Goal: Information Seeking & Learning: Learn about a topic

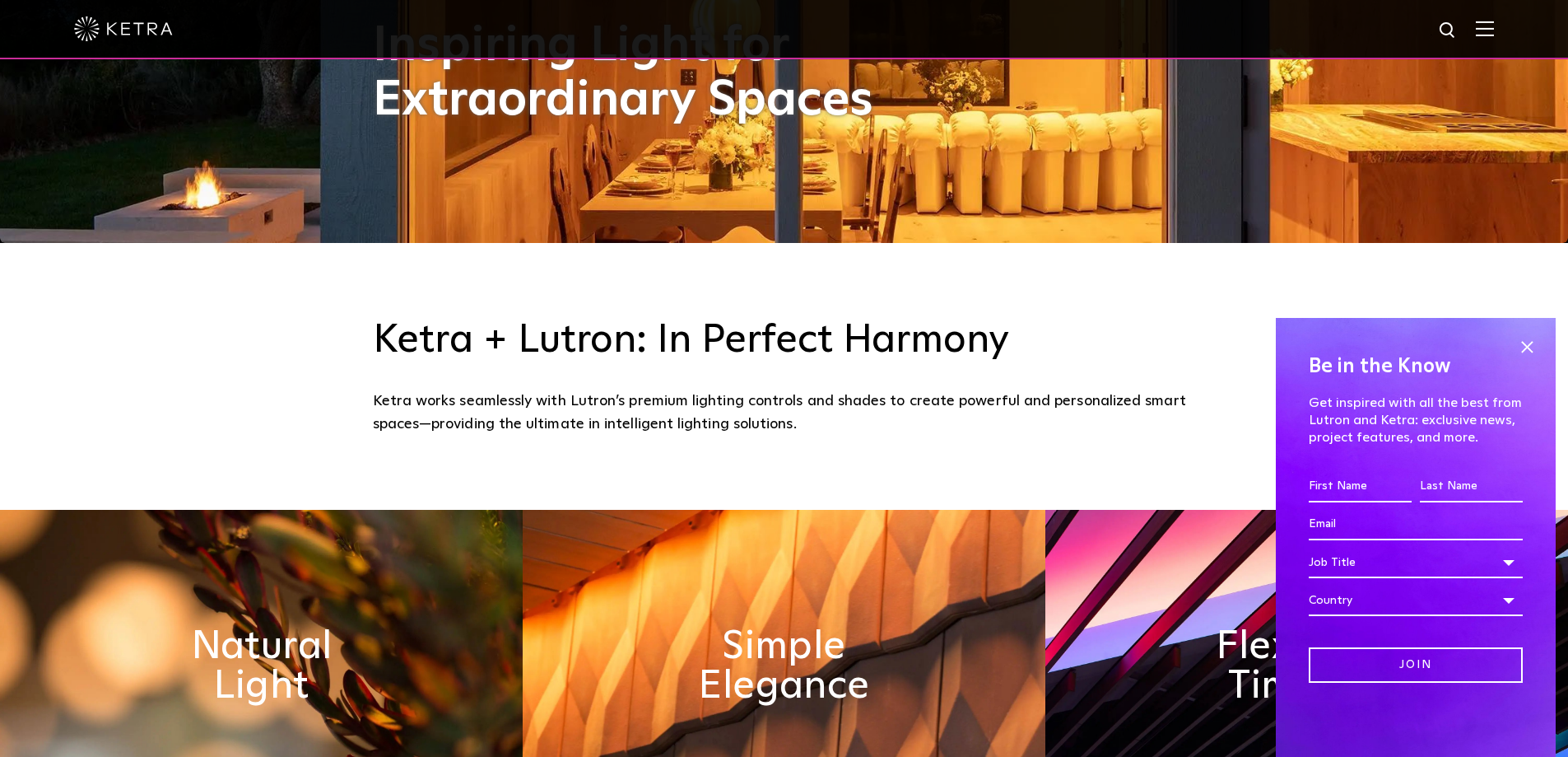
scroll to position [577, 0]
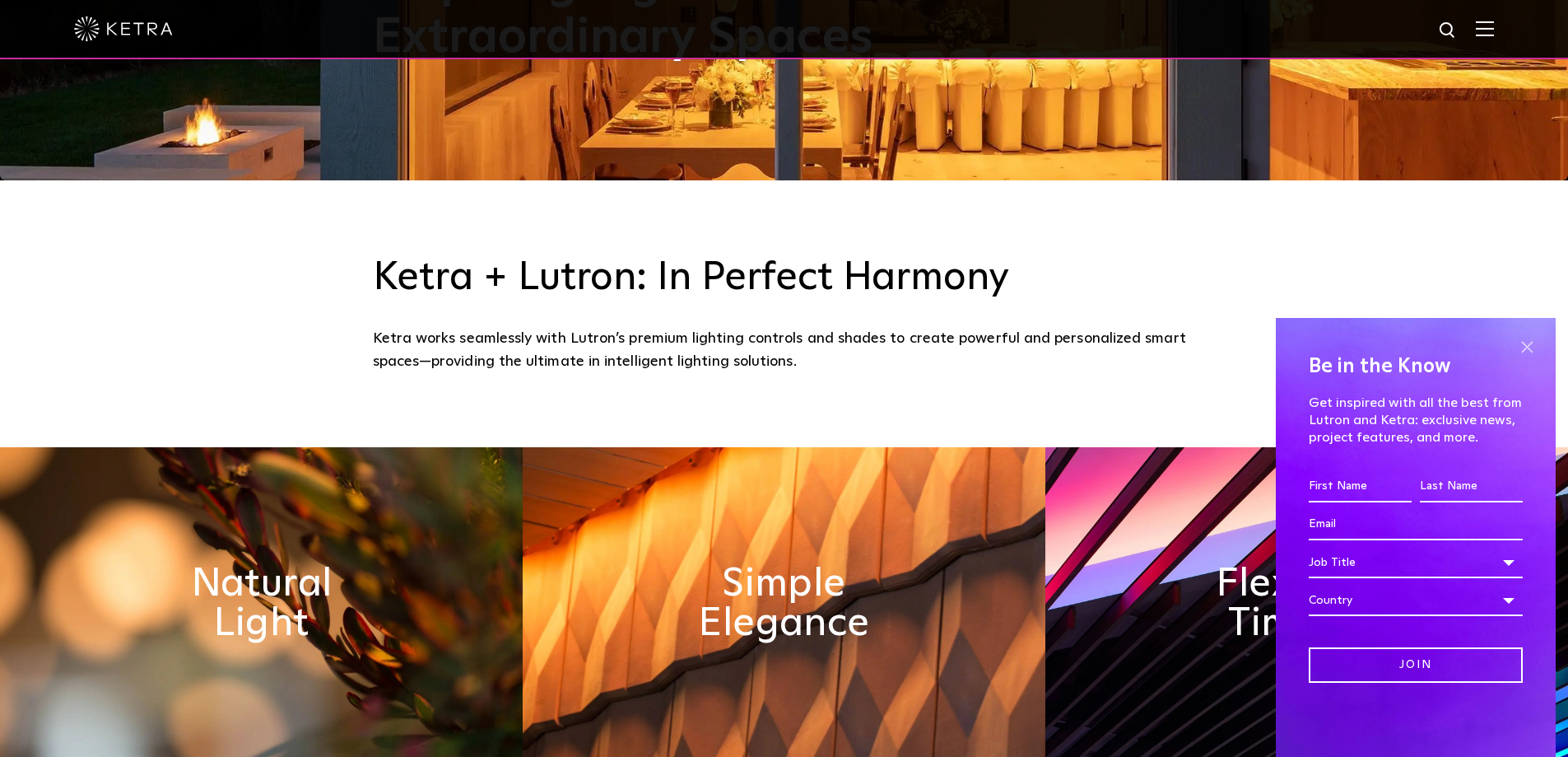
click at [1532, 341] on span at bounding box center [1527, 347] width 25 height 25
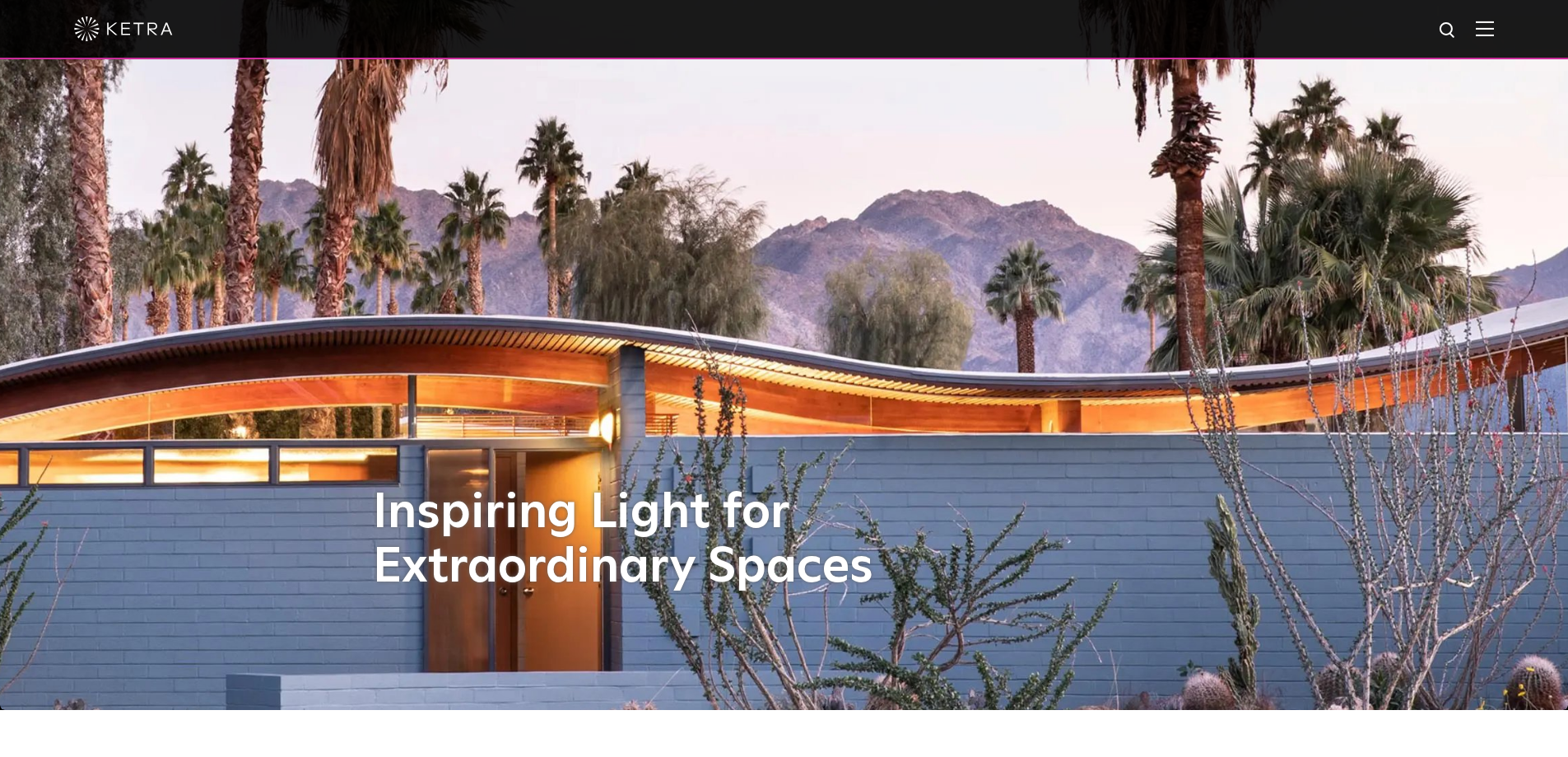
scroll to position [0, 0]
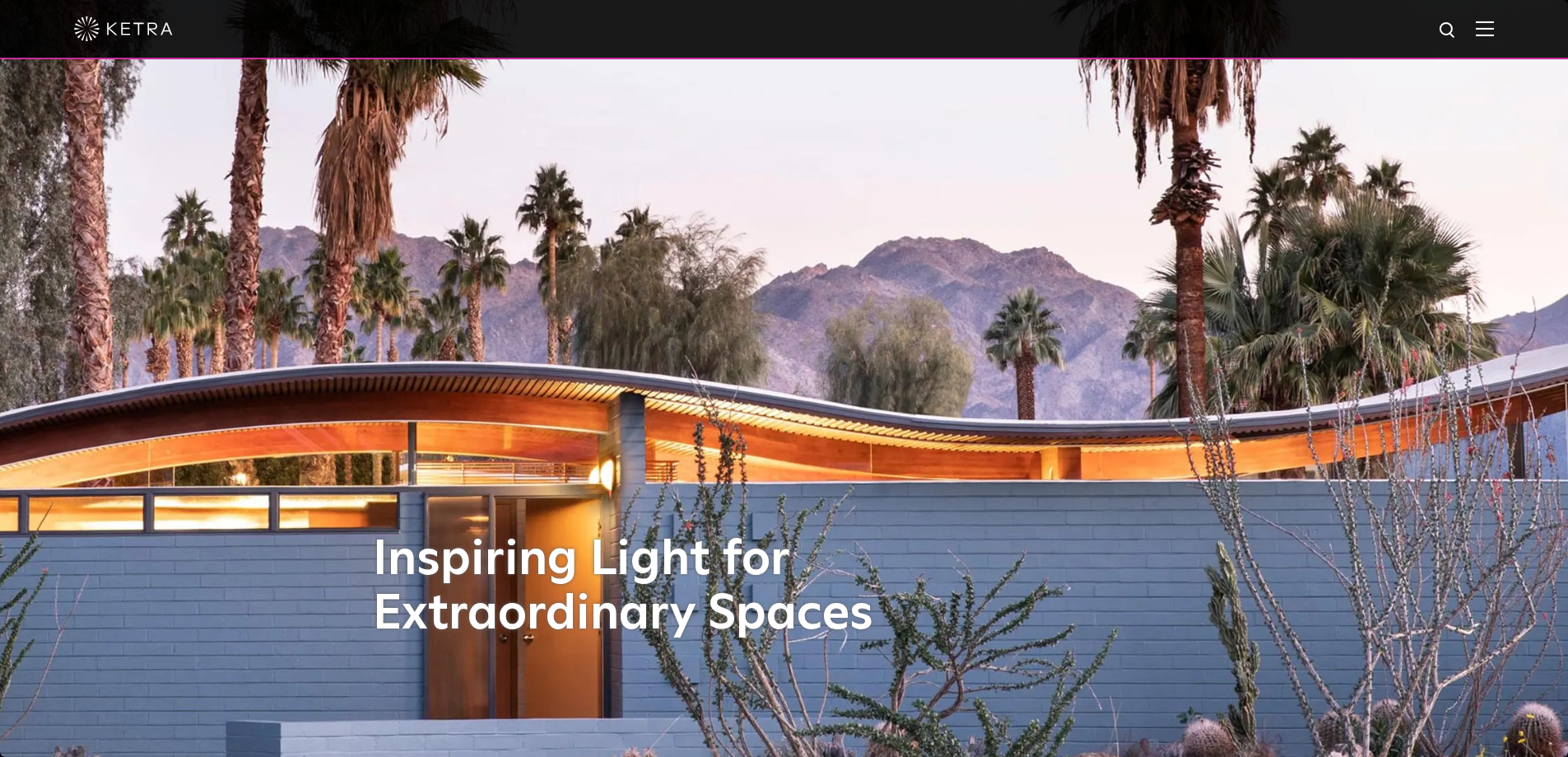
click at [1495, 25] on img at bounding box center [1485, 29] width 18 height 15
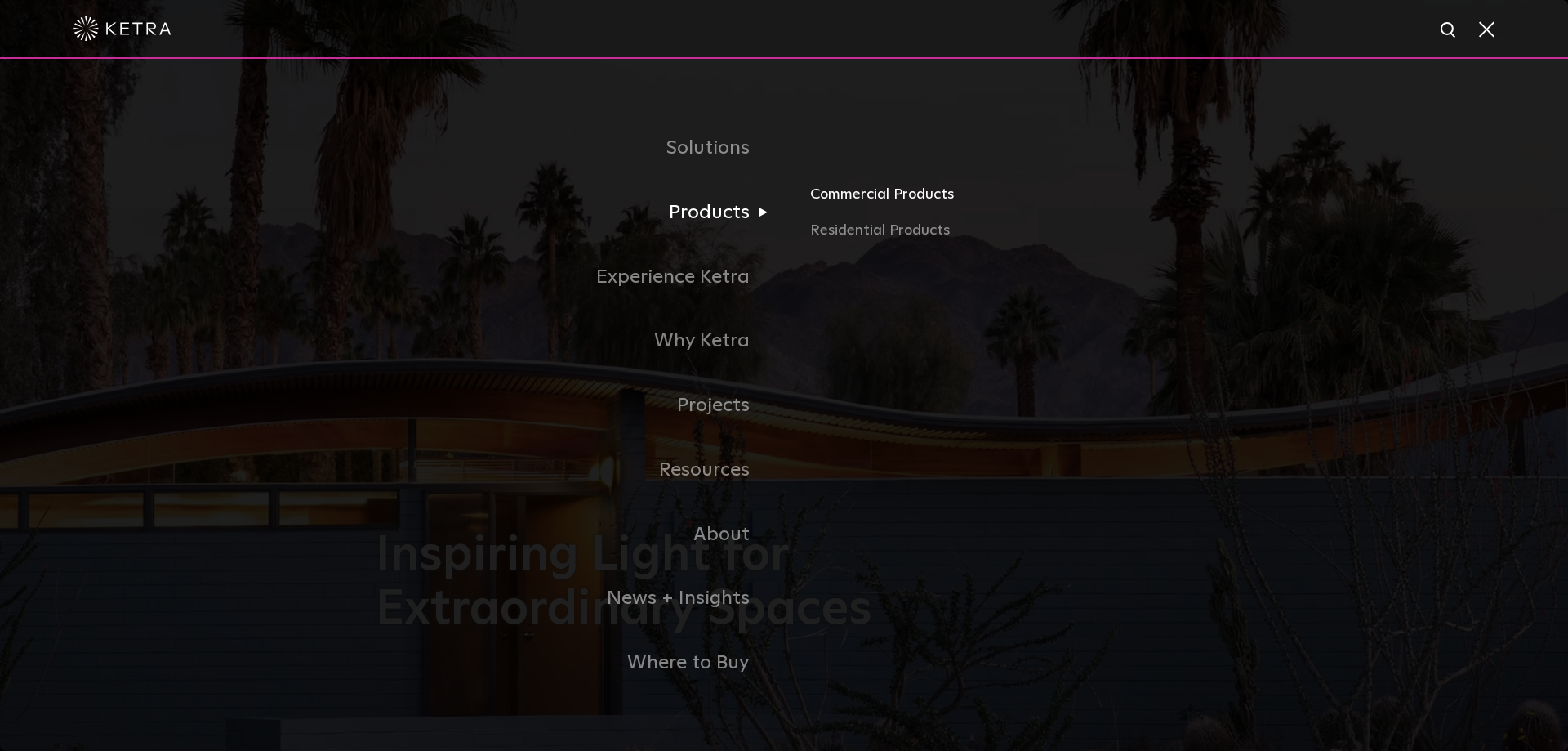
click at [816, 195] on link "Commercial Products" at bounding box center [1002, 201] width 382 height 36
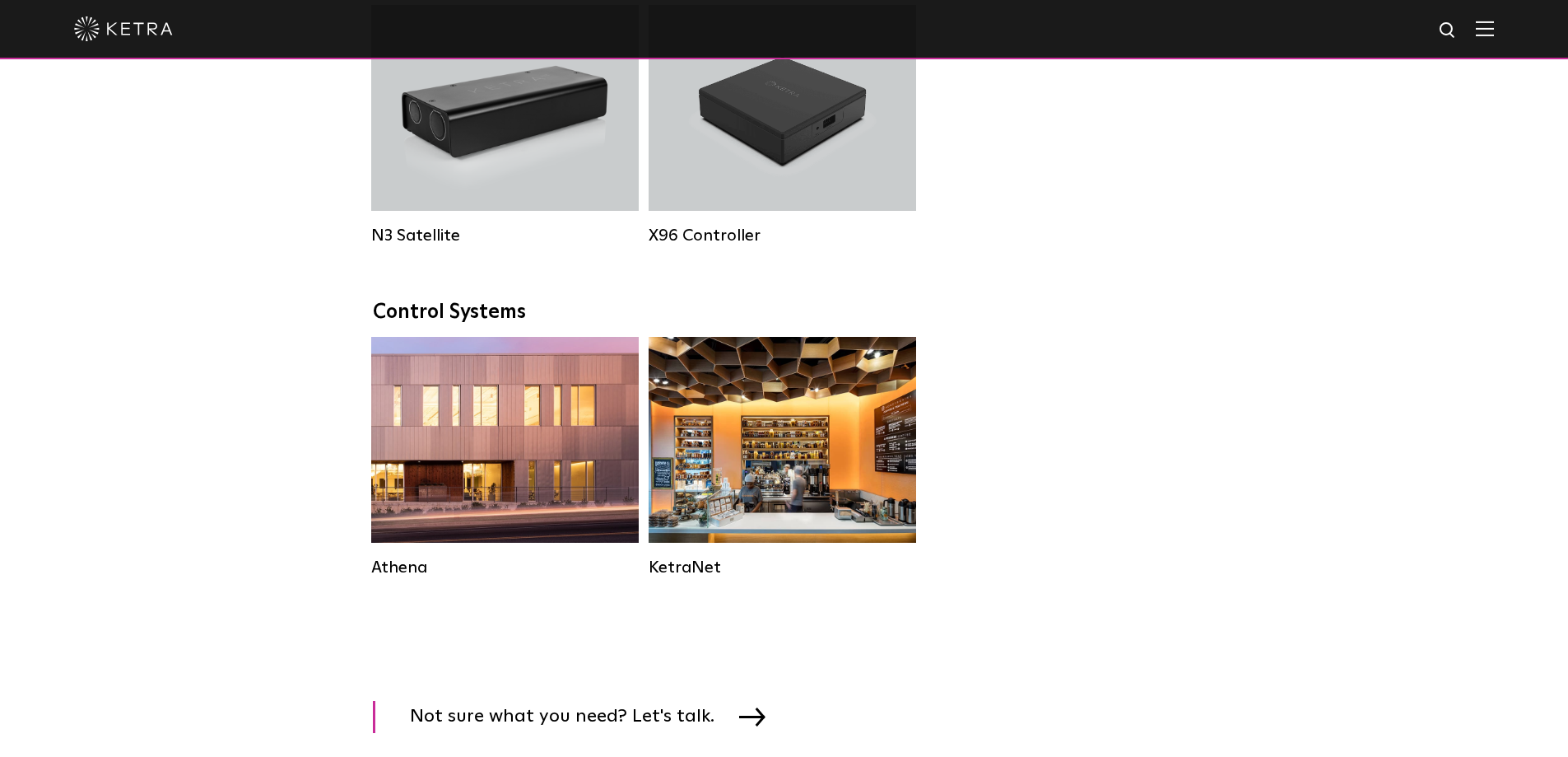
scroll to position [2223, 0]
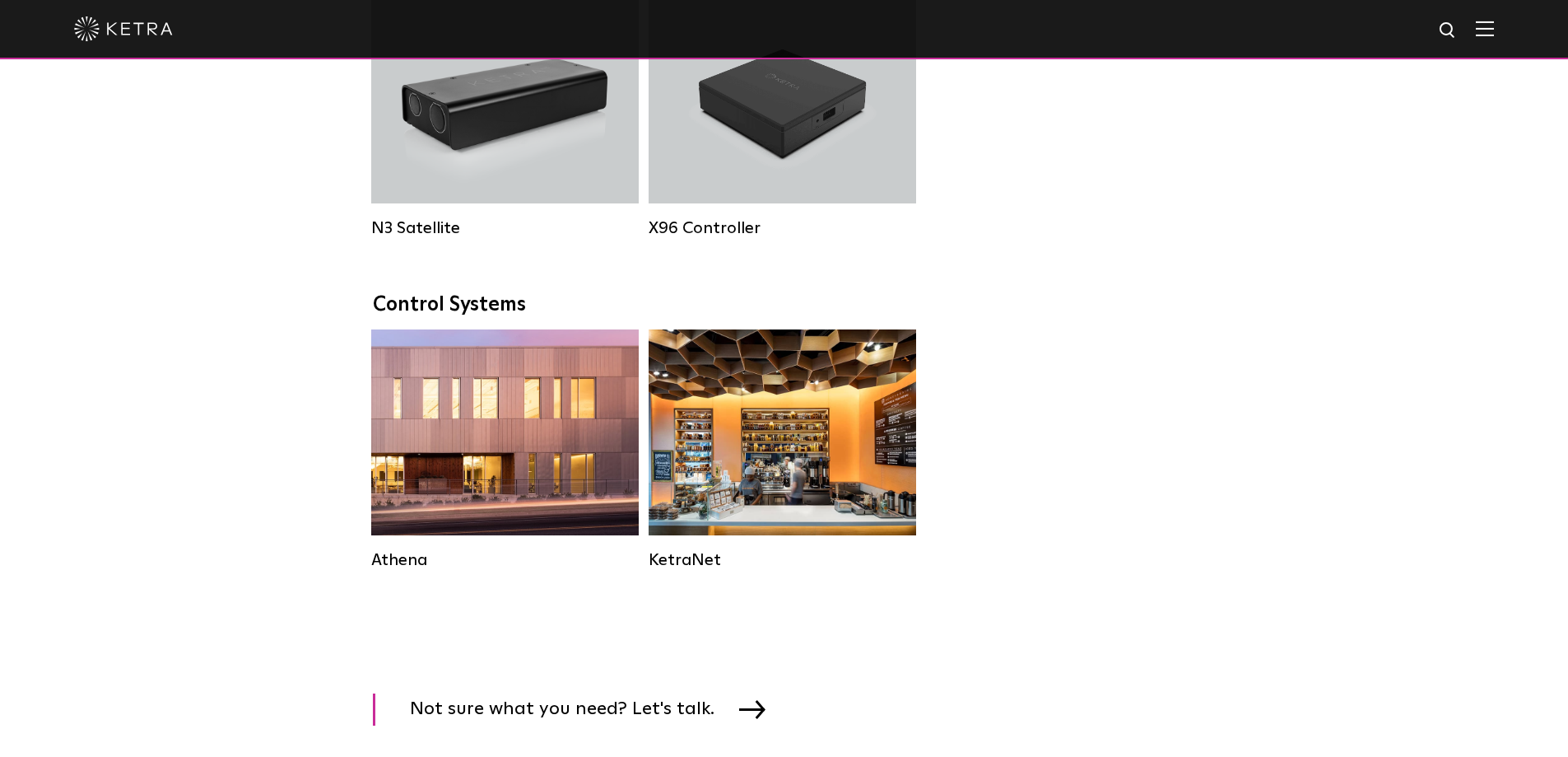
click at [1192, 465] on div "Athena Commercial Solution HomeWorks Residential Solution KetraNet" at bounding box center [784, 461] width 836 height 265
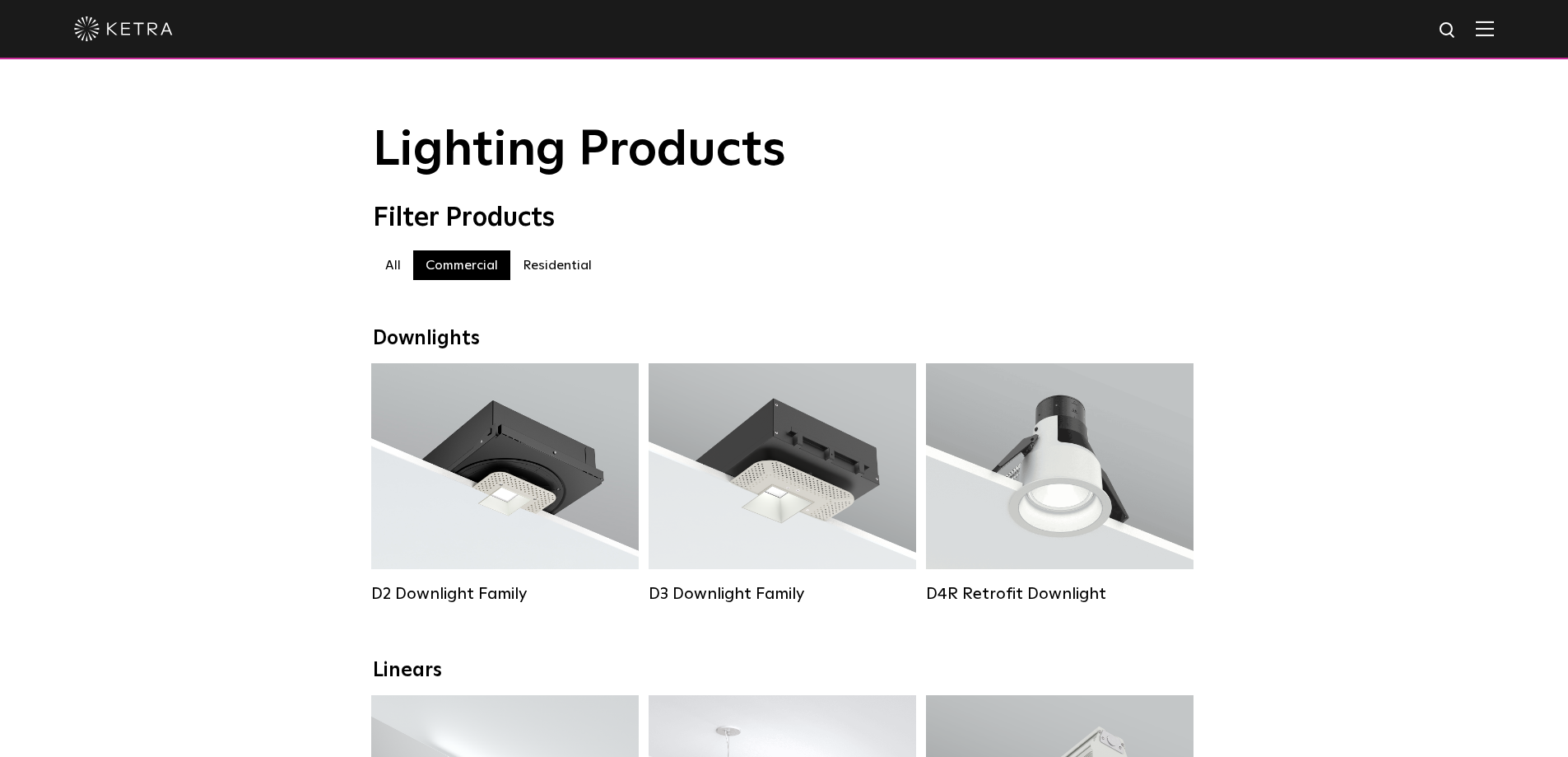
click at [164, 268] on div "Filter Products All All Commercial Residential" at bounding box center [784, 249] width 1568 height 93
